Goal: Transaction & Acquisition: Purchase product/service

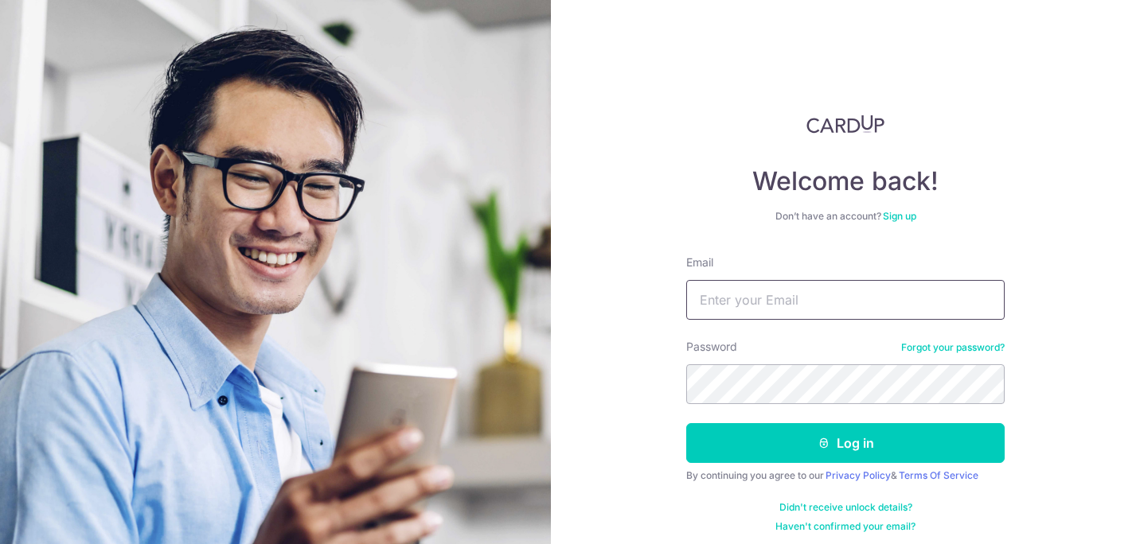
type input "[EMAIL_ADDRESS][DOMAIN_NAME]"
click at [686, 423] on button "Log in" at bounding box center [845, 443] width 318 height 40
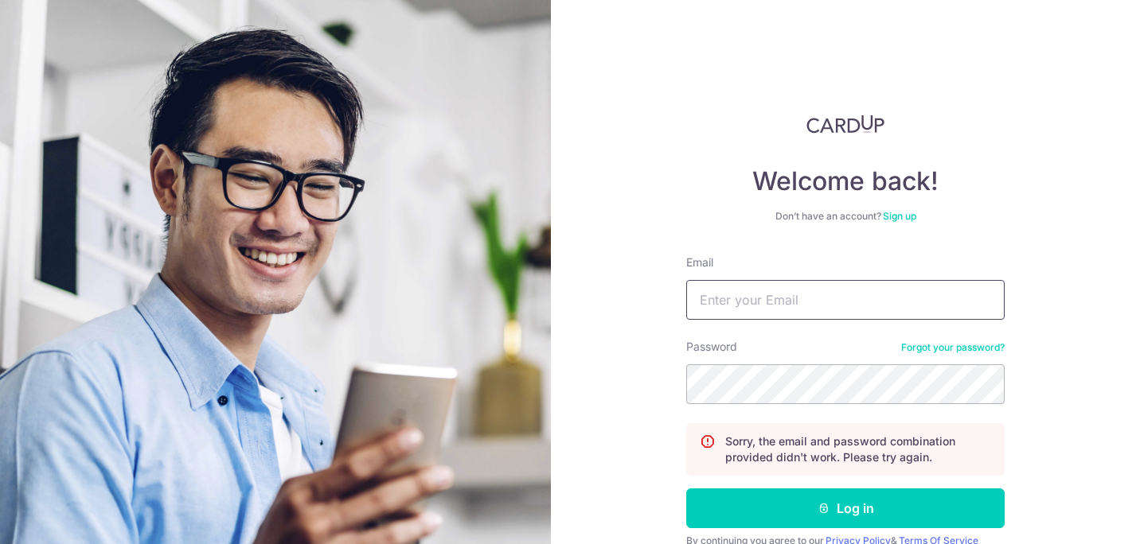
click at [776, 309] on input "Email" at bounding box center [845, 300] width 318 height 40
type input "[EMAIL_ADDRESS][DOMAIN_NAME]"
click at [930, 353] on link "Forgot your password?" at bounding box center [952, 348] width 103 height 13
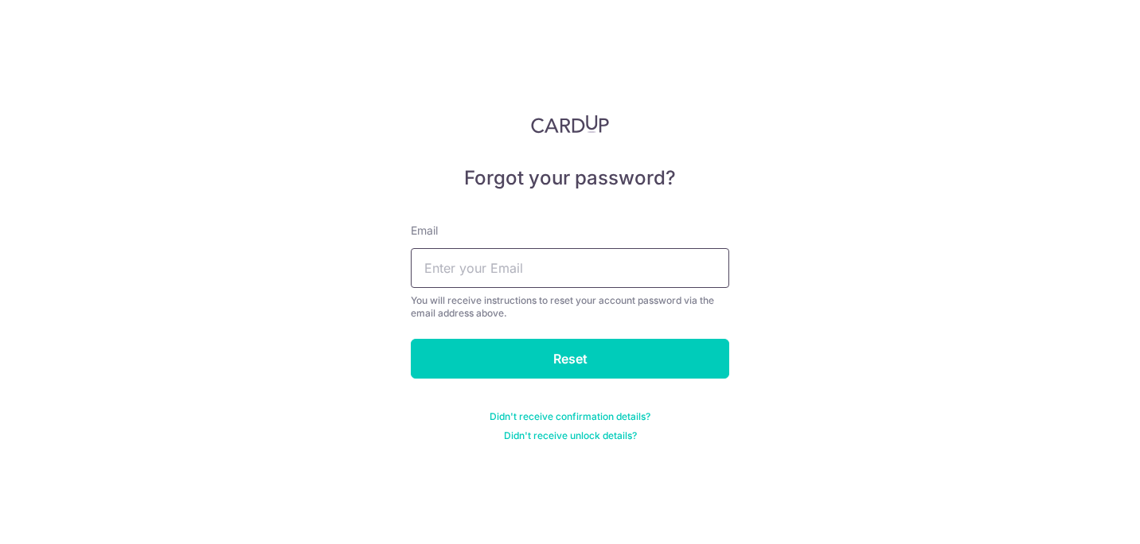
click at [627, 267] on input "text" at bounding box center [570, 268] width 318 height 40
type input "carenlum@hotmail.com"
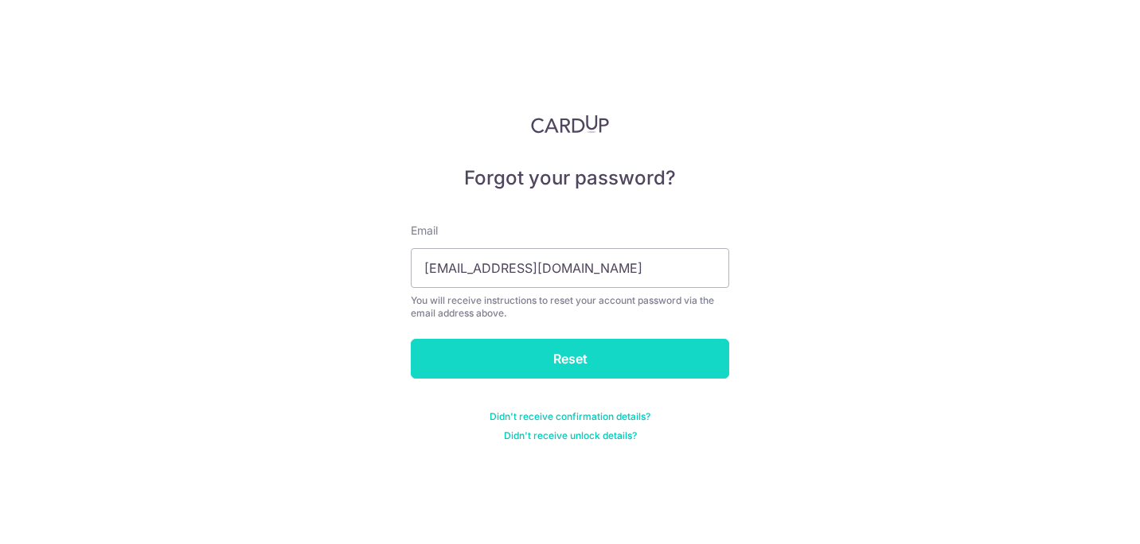
click at [559, 349] on input "Reset" at bounding box center [570, 359] width 318 height 40
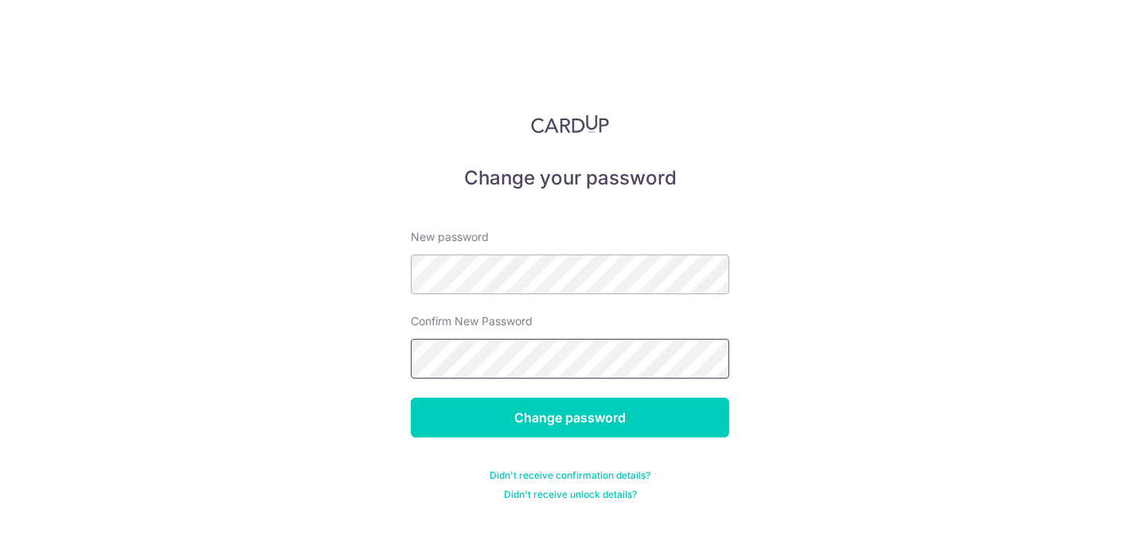
click at [411, 398] on input "Change password" at bounding box center [570, 418] width 318 height 40
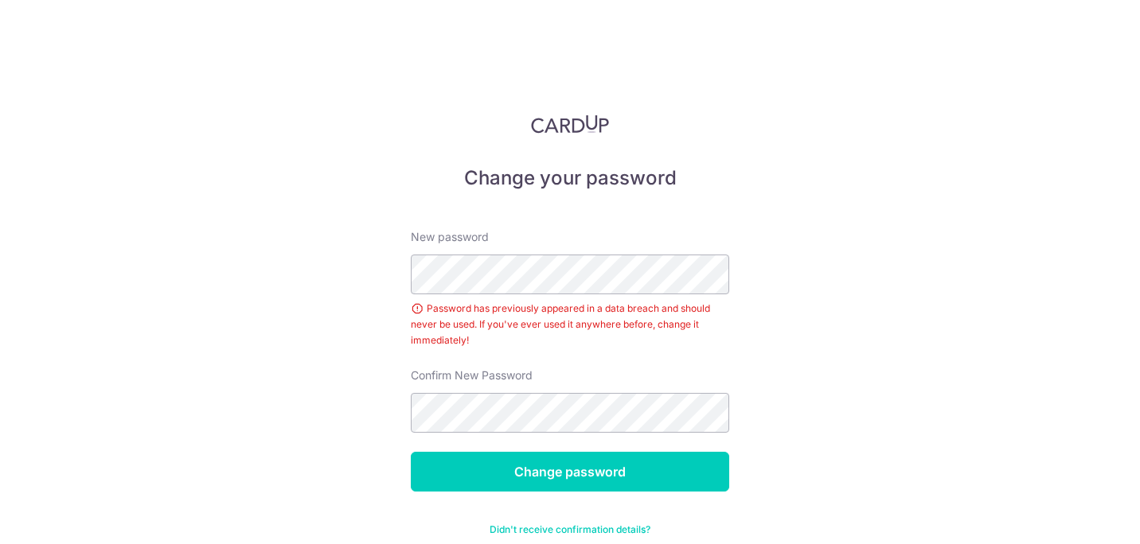
scroll to position [30, 0]
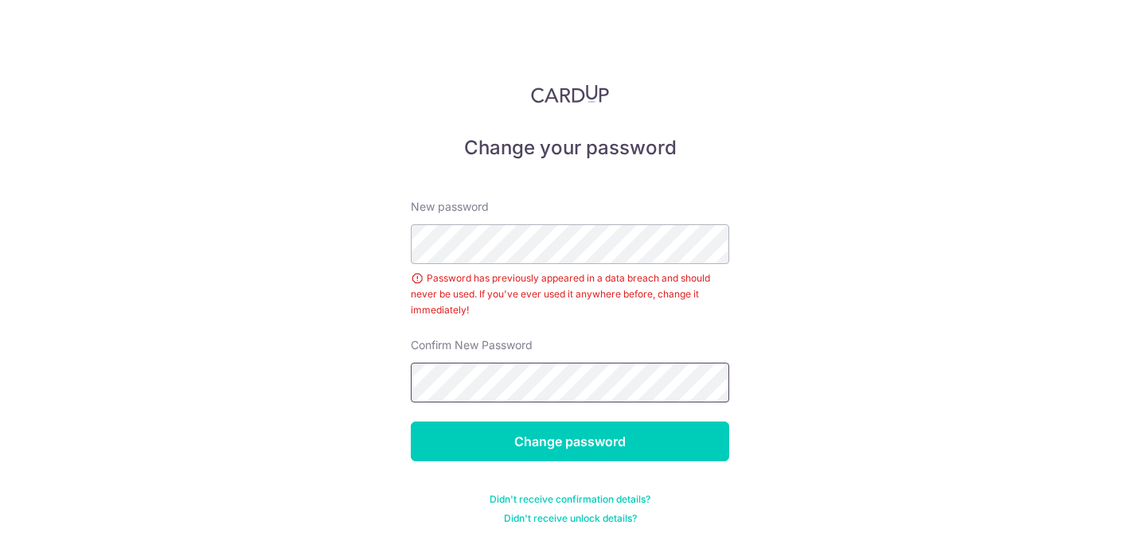
click at [411, 422] on input "Change password" at bounding box center [570, 442] width 318 height 40
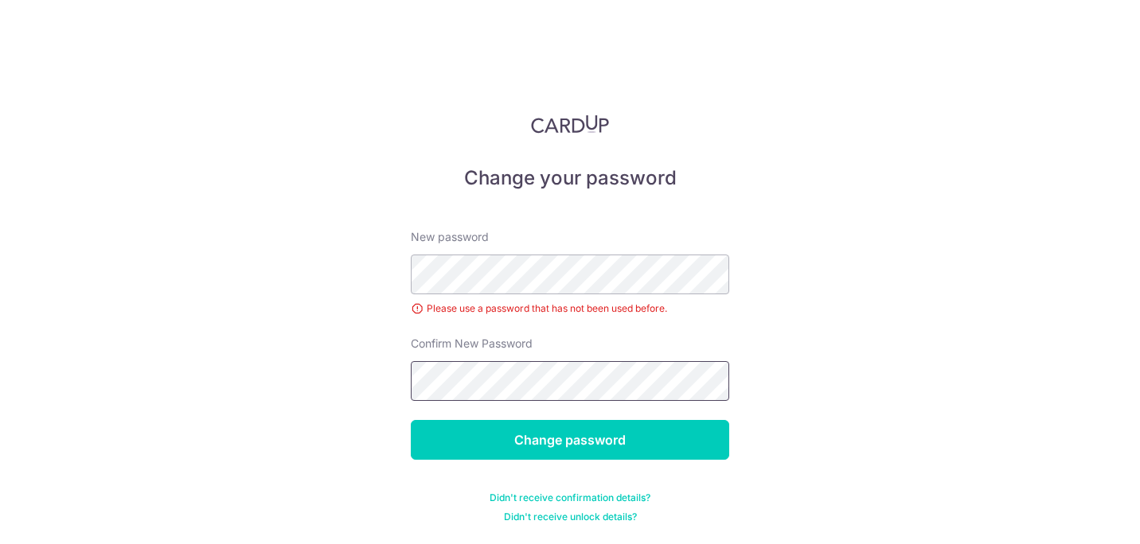
click at [411, 420] on input "Change password" at bounding box center [570, 440] width 318 height 40
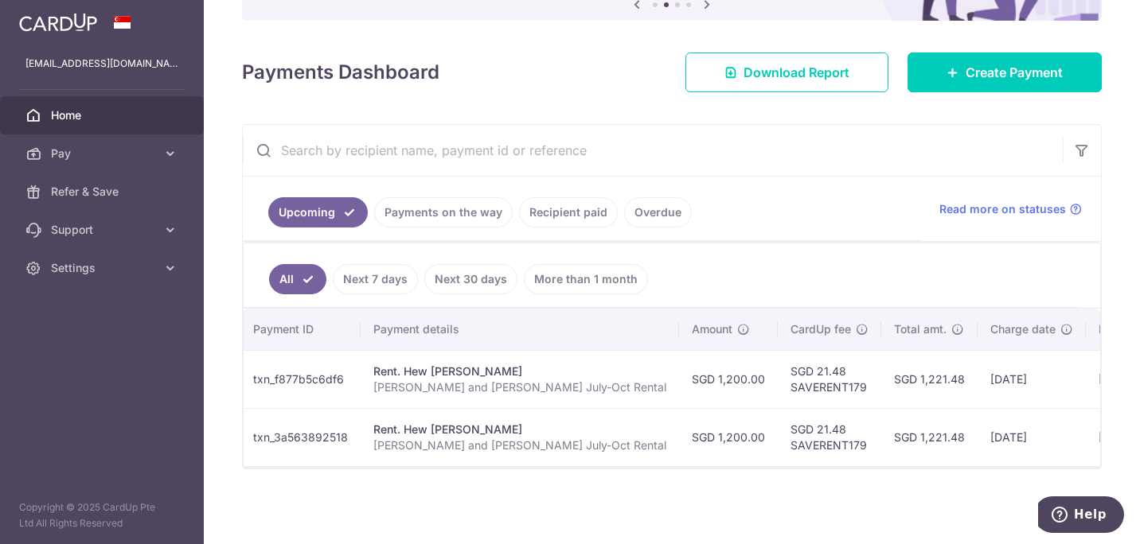
scroll to position [0, 277]
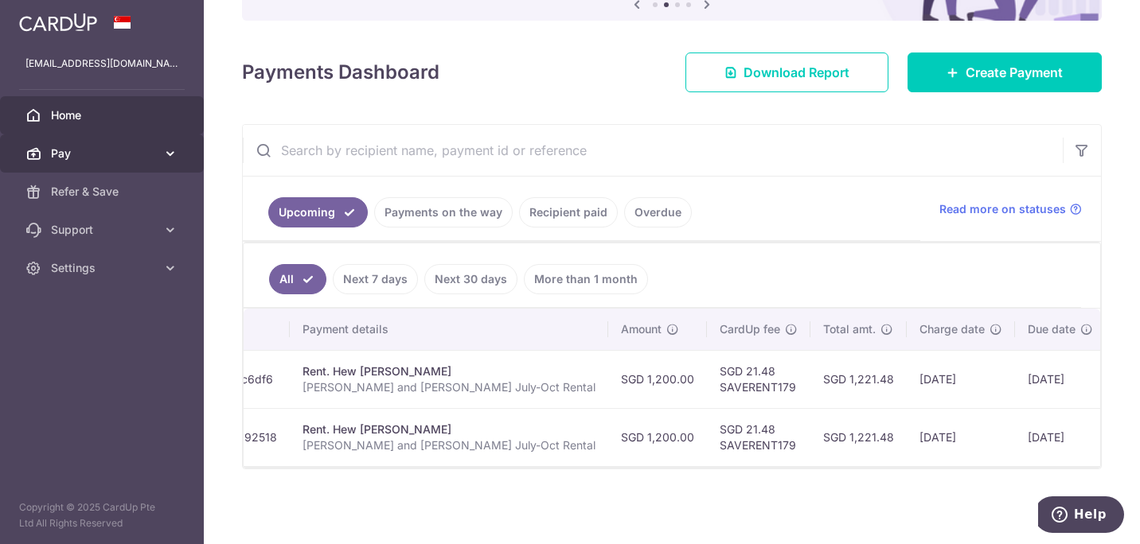
click at [134, 143] on link "Pay" at bounding box center [102, 154] width 204 height 38
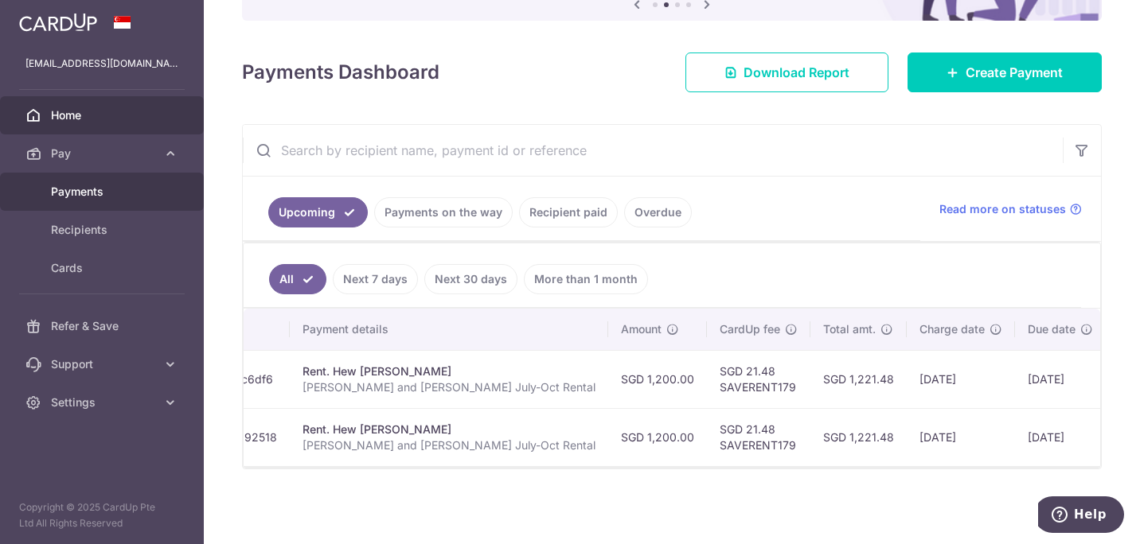
click at [120, 197] on span "Payments" at bounding box center [103, 192] width 105 height 16
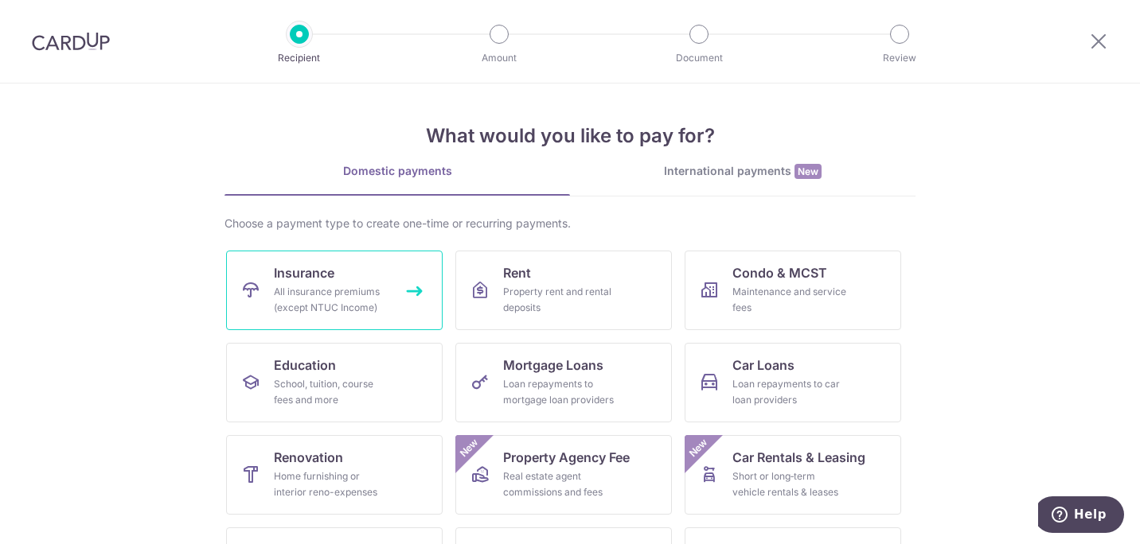
click at [351, 330] on link "Insurance All insurance premiums (except NTUC Income)" at bounding box center [334, 291] width 217 height 80
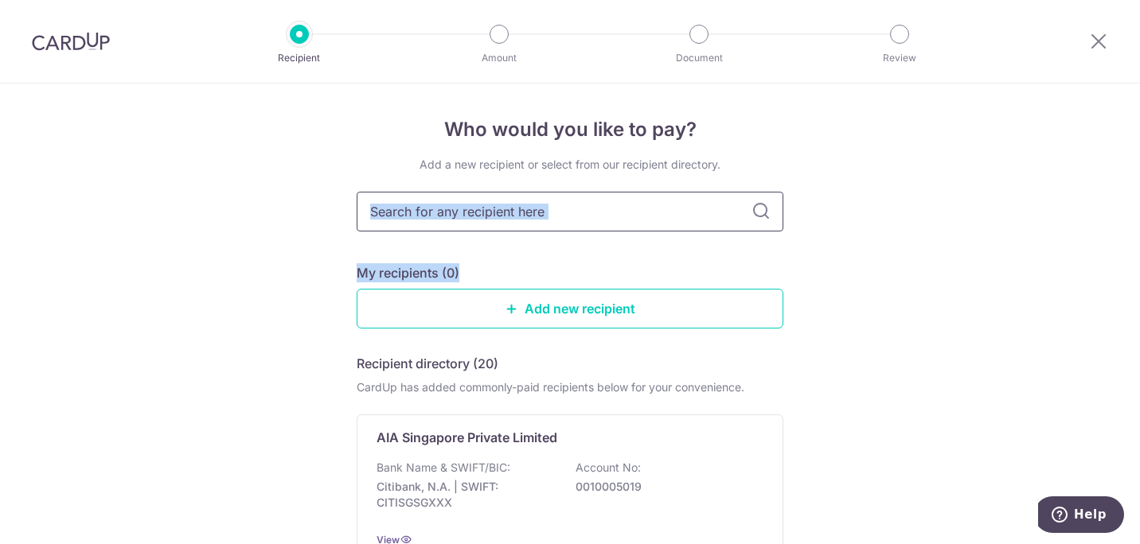
drag, startPoint x: 516, startPoint y: 232, endPoint x: 520, endPoint y: 221, distance: 11.8
click at [520, 221] on input "text" at bounding box center [570, 212] width 427 height 40
type input "pru"
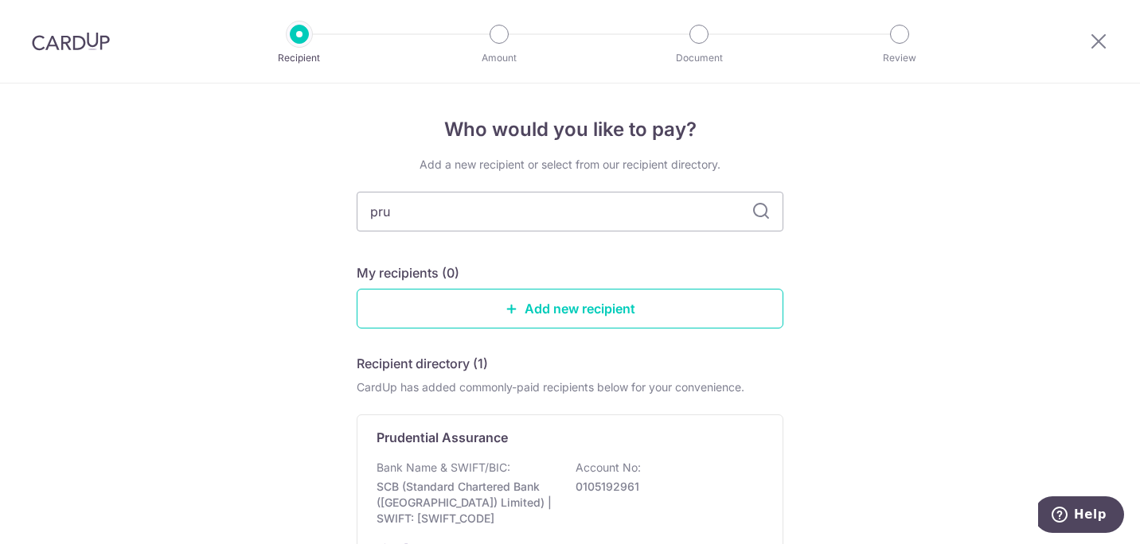
click at [758, 214] on icon at bounding box center [760, 211] width 19 height 19
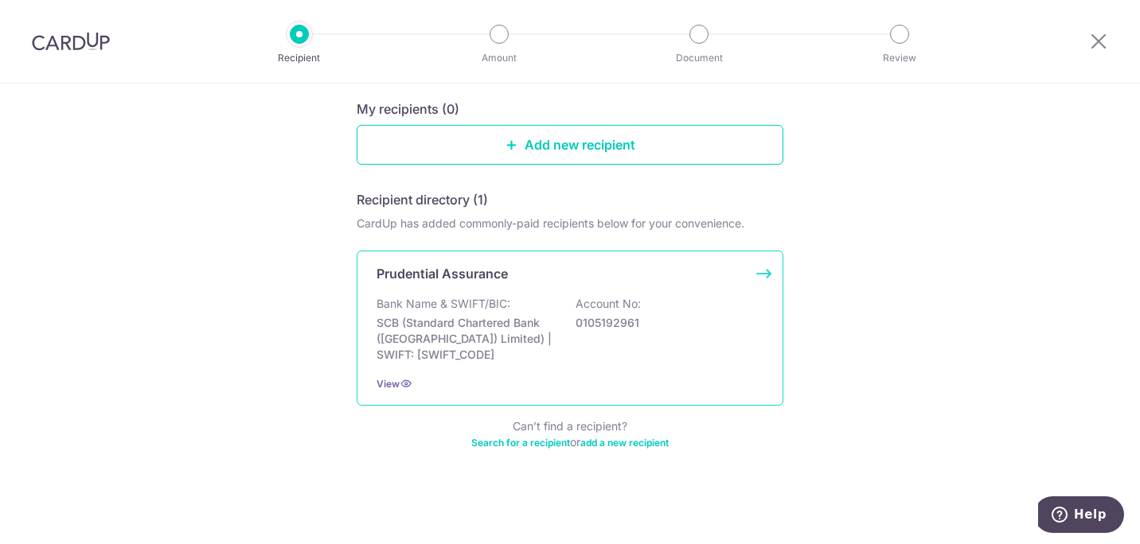
click at [528, 352] on p "SCB (Standard Chartered Bank (Singapore) Limited) | SWIFT: SCBLSG22XXX" at bounding box center [466, 339] width 178 height 48
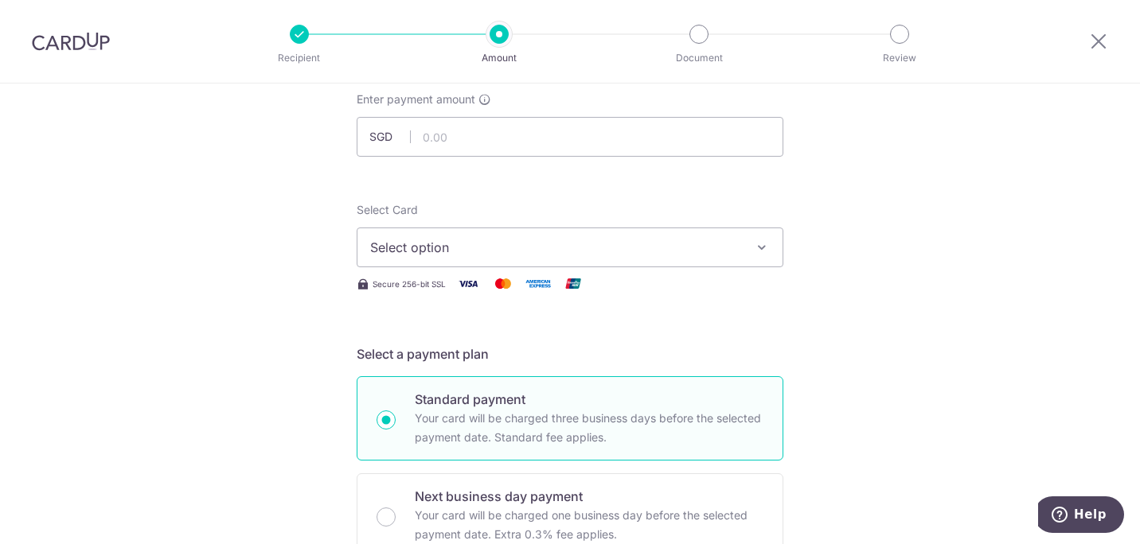
scroll to position [96, 0]
click at [554, 135] on input "text" at bounding box center [570, 138] width 427 height 40
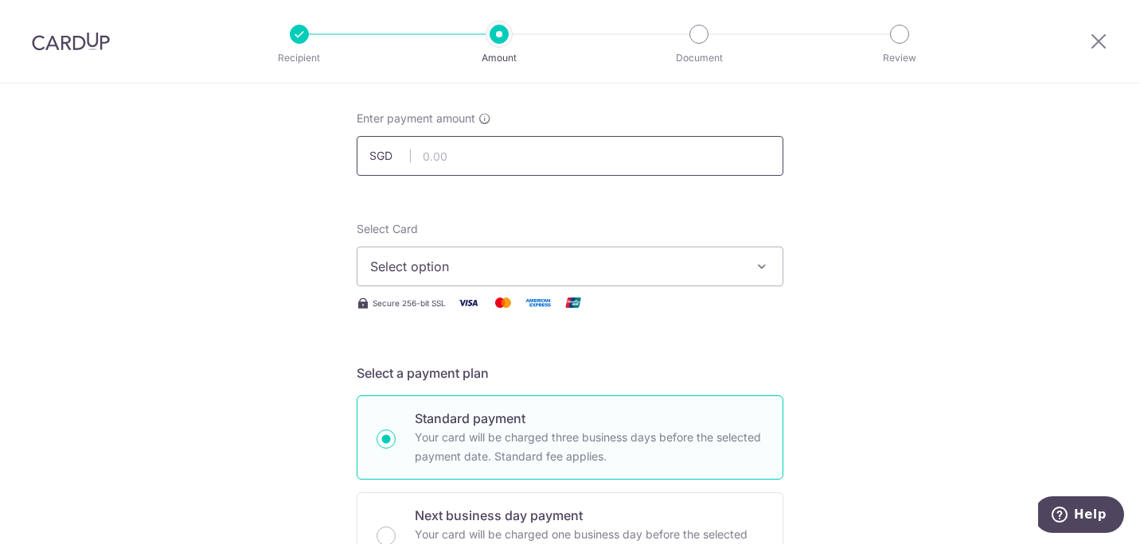
scroll to position [79, 0]
